Goal: Task Accomplishment & Management: Manage account settings

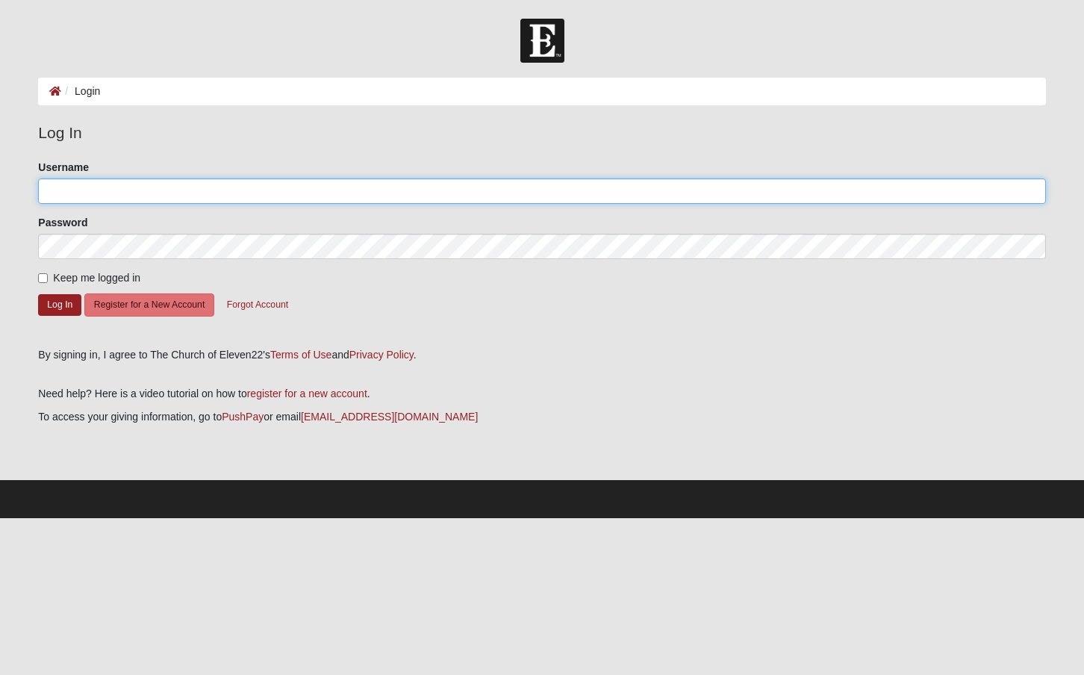
type input "[EMAIL_ADDRESS][DOMAIN_NAME]"
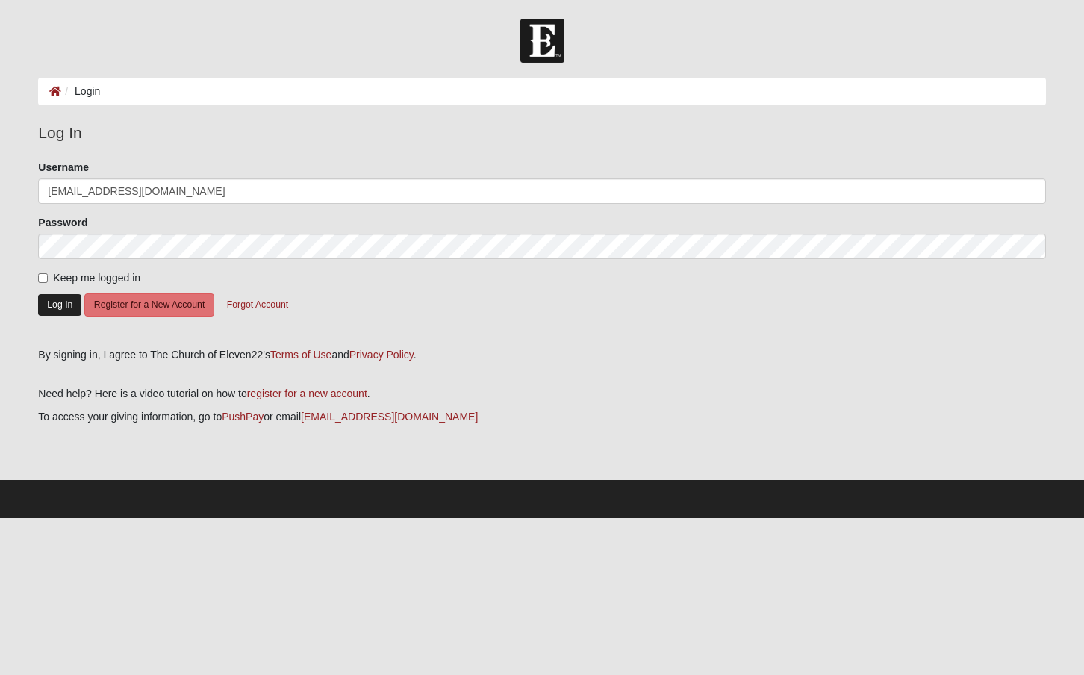
click at [63, 308] on button "Log In" at bounding box center [59, 305] width 43 height 22
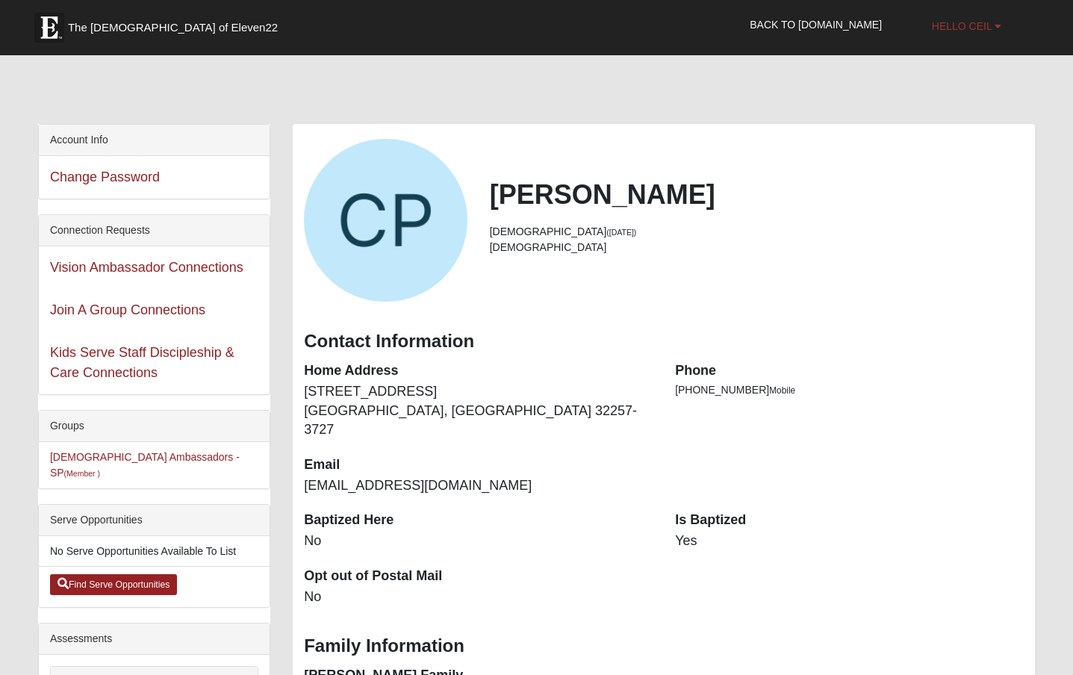
click at [969, 26] on span "Hello Ceil" at bounding box center [962, 26] width 60 height 12
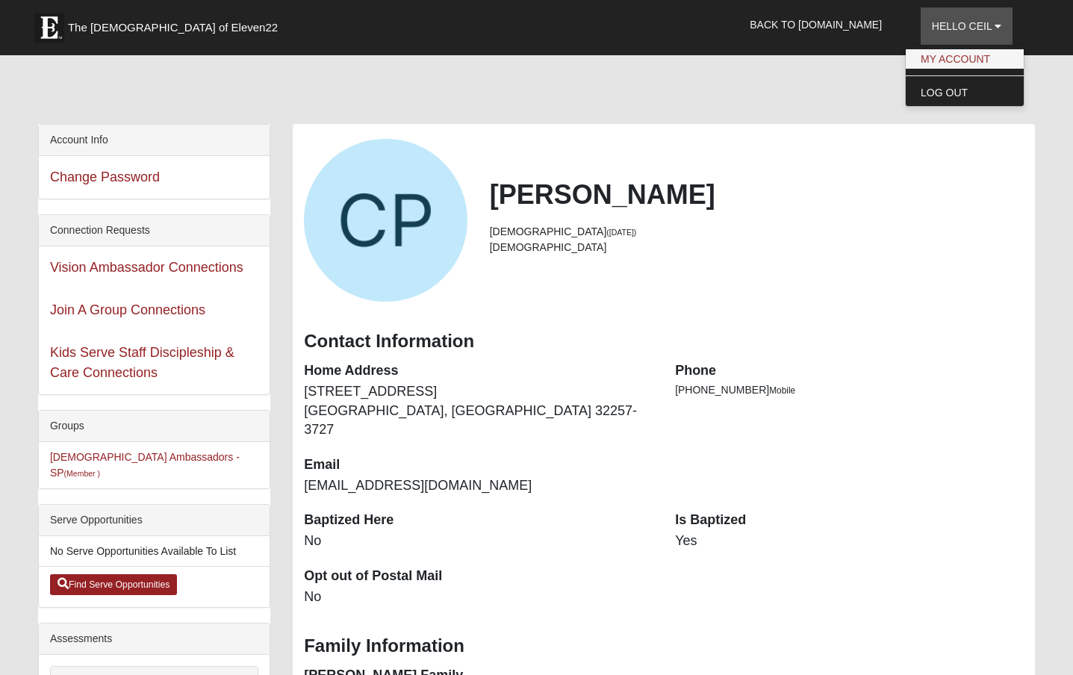
click at [952, 54] on link "My Account" at bounding box center [964, 58] width 118 height 19
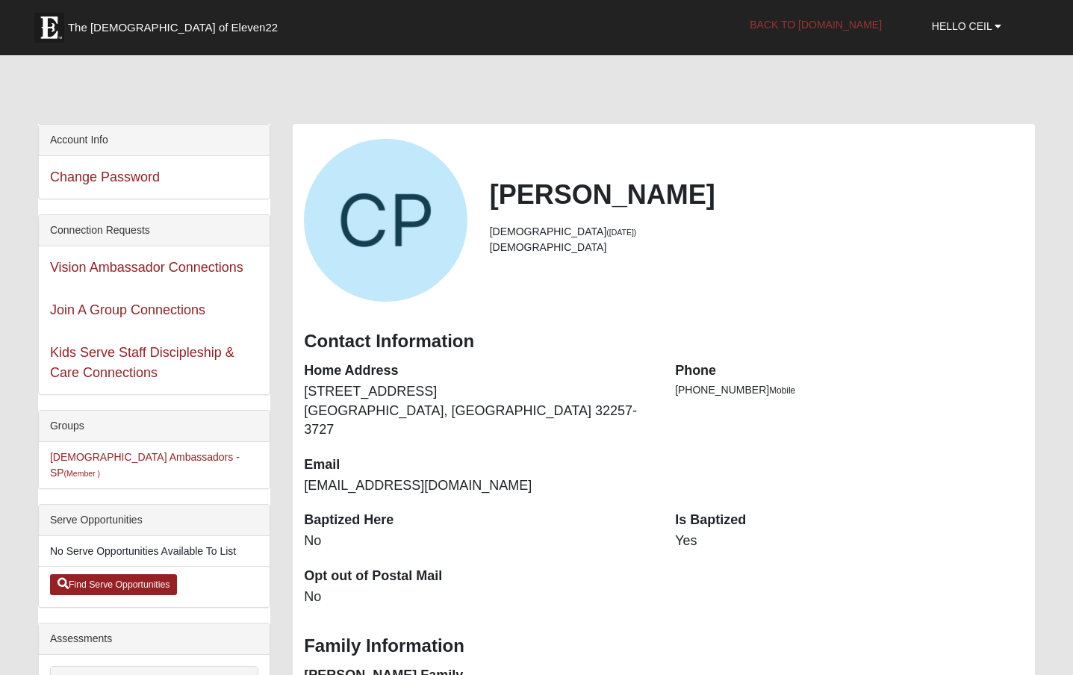
click at [853, 24] on link "Back to [DOMAIN_NAME]" at bounding box center [815, 24] width 155 height 37
